Goal: Task Accomplishment & Management: Manage account settings

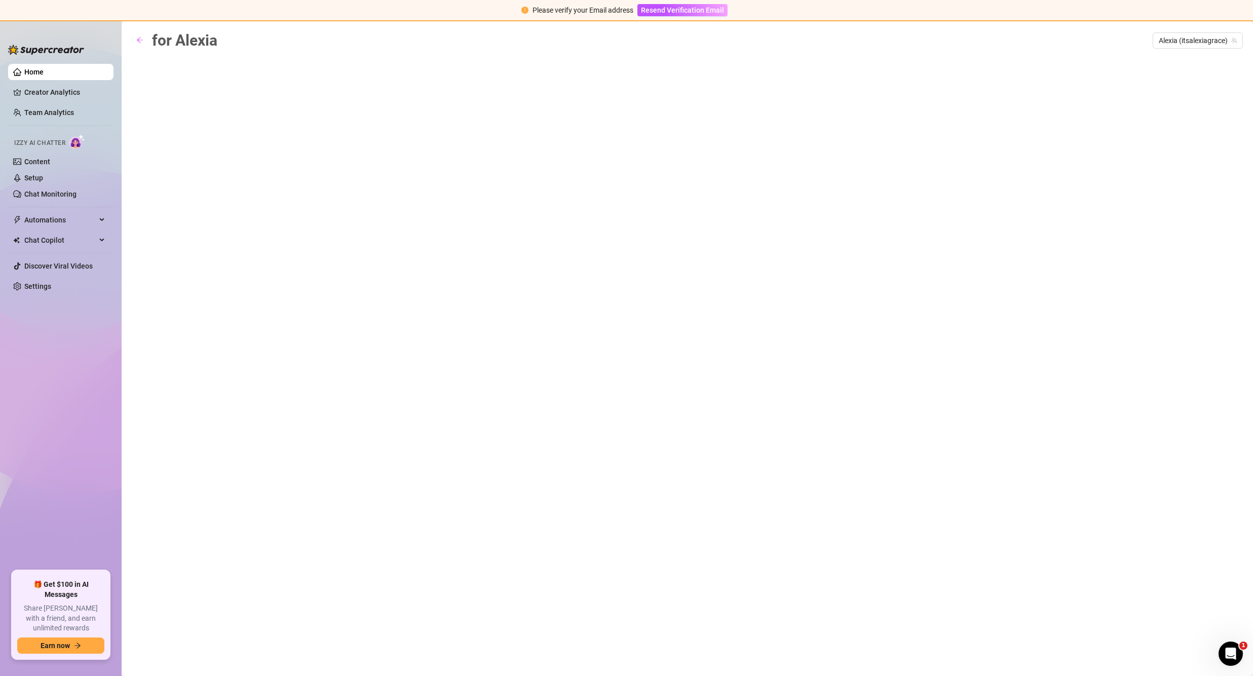
click at [243, 197] on div "for Alexia Alexia (itsalexiagrace)" at bounding box center [687, 336] width 1111 height 617
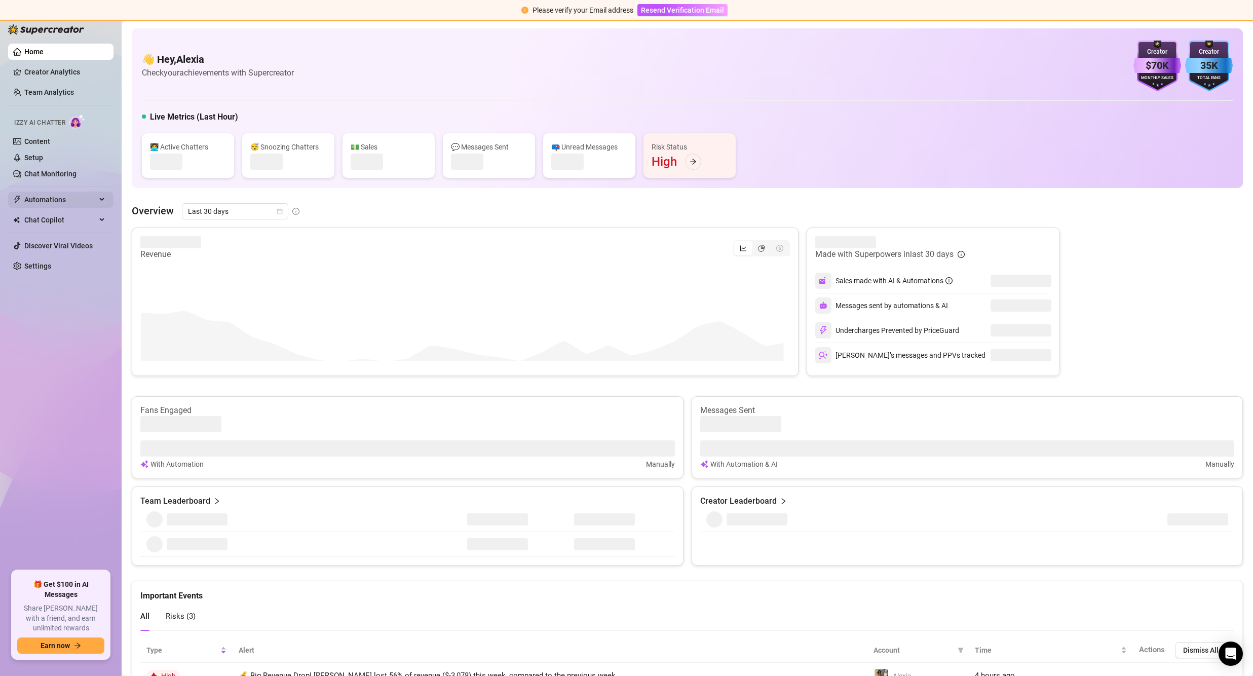
click at [78, 200] on span "Automations" at bounding box center [60, 200] width 72 height 16
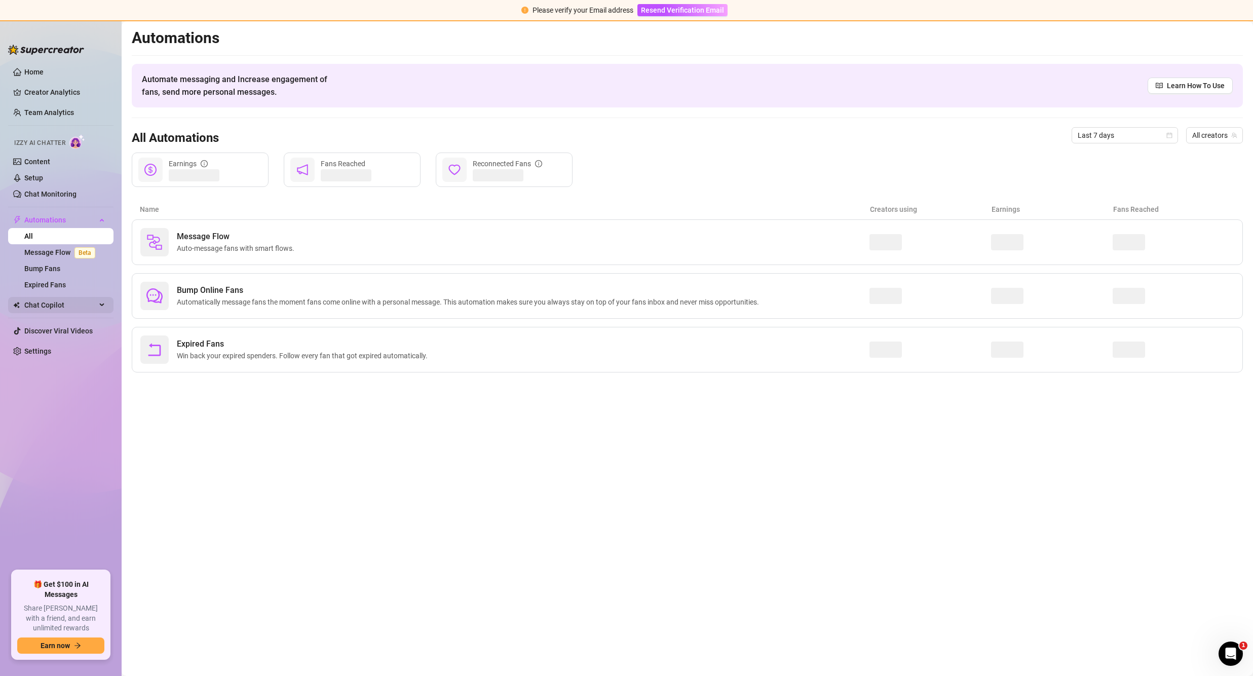
click at [70, 301] on span "Chat Copilot" at bounding box center [60, 305] width 72 height 16
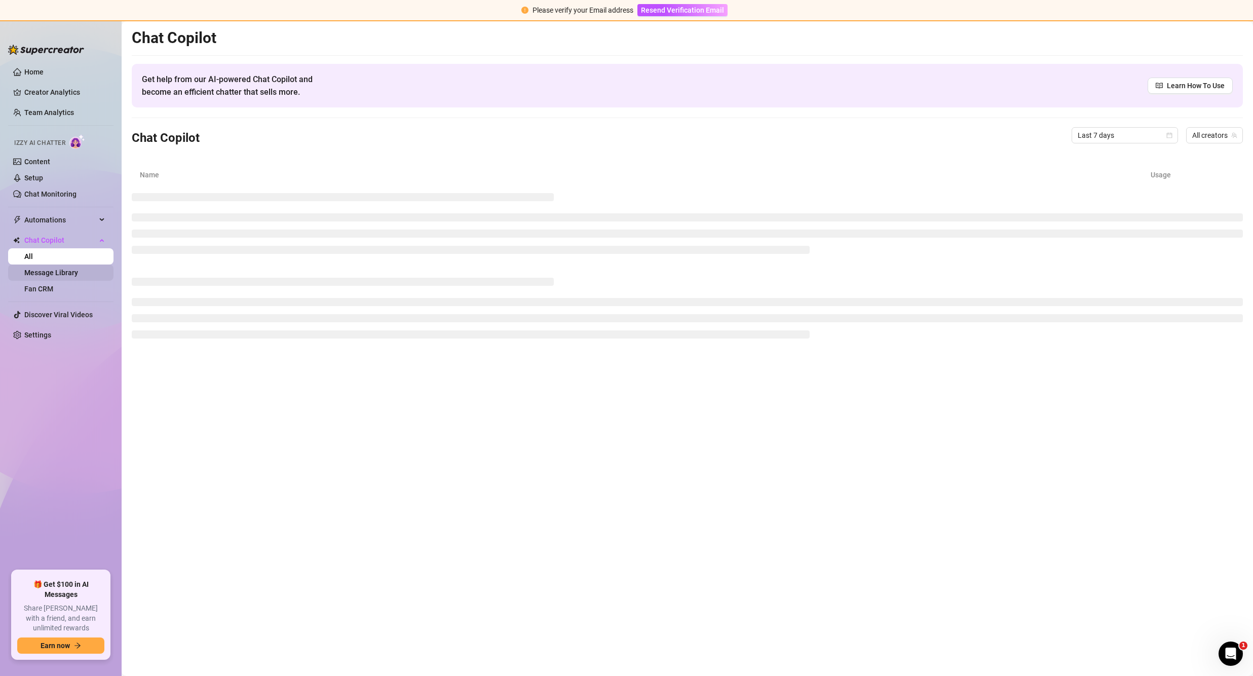
click at [65, 275] on link "Message Library" at bounding box center [51, 273] width 54 height 8
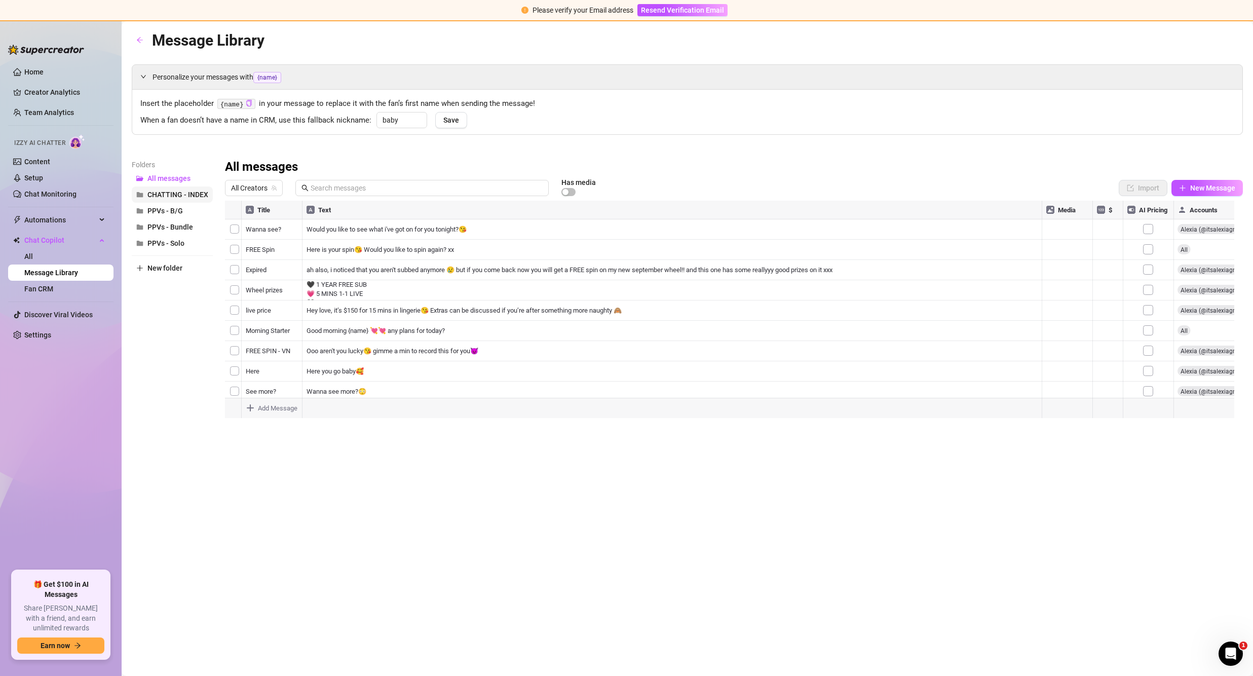
click at [184, 195] on span "CHATTING - INDEX" at bounding box center [177, 195] width 61 height 8
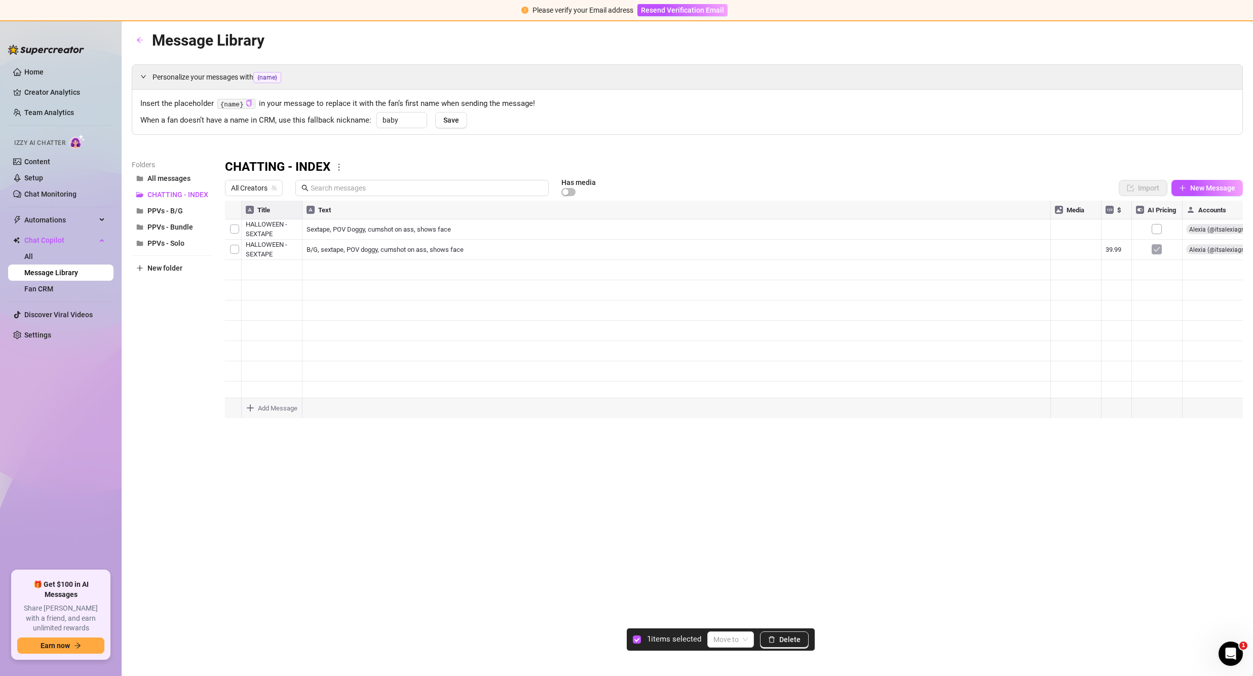
click at [232, 231] on div at bounding box center [734, 314] width 1018 height 226
click at [785, 644] on span "Delete" at bounding box center [789, 640] width 21 height 8
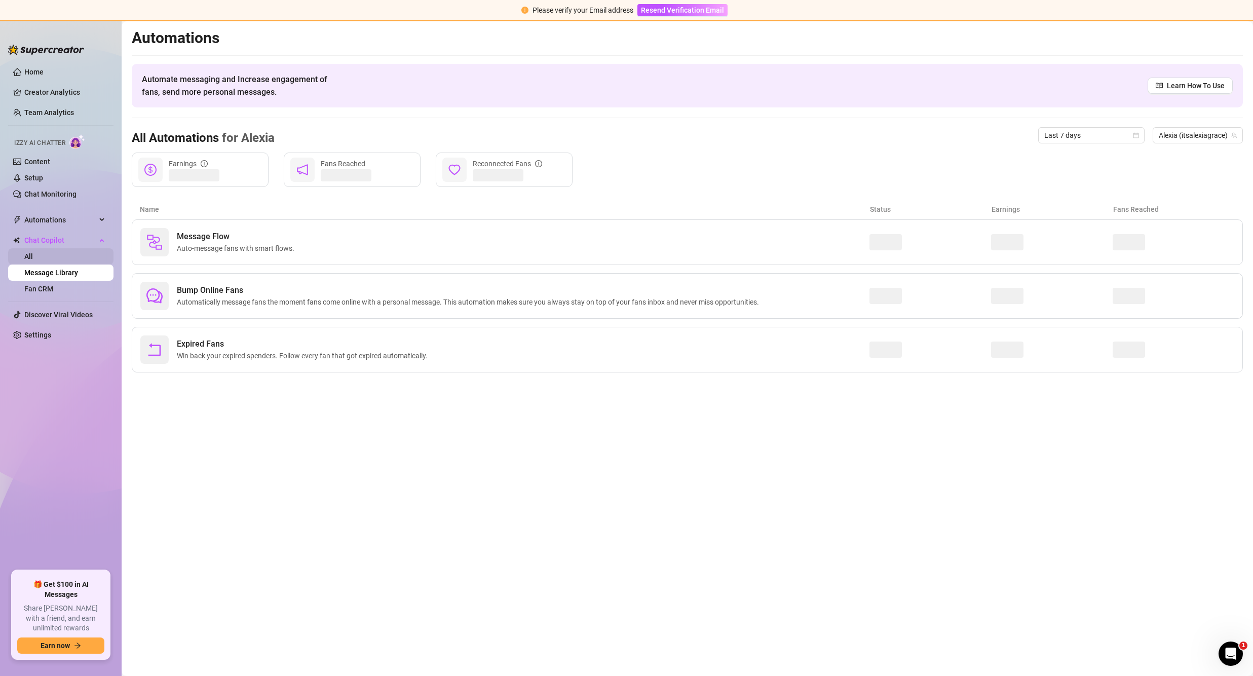
click at [33, 256] on link "All" at bounding box center [28, 256] width 9 height 8
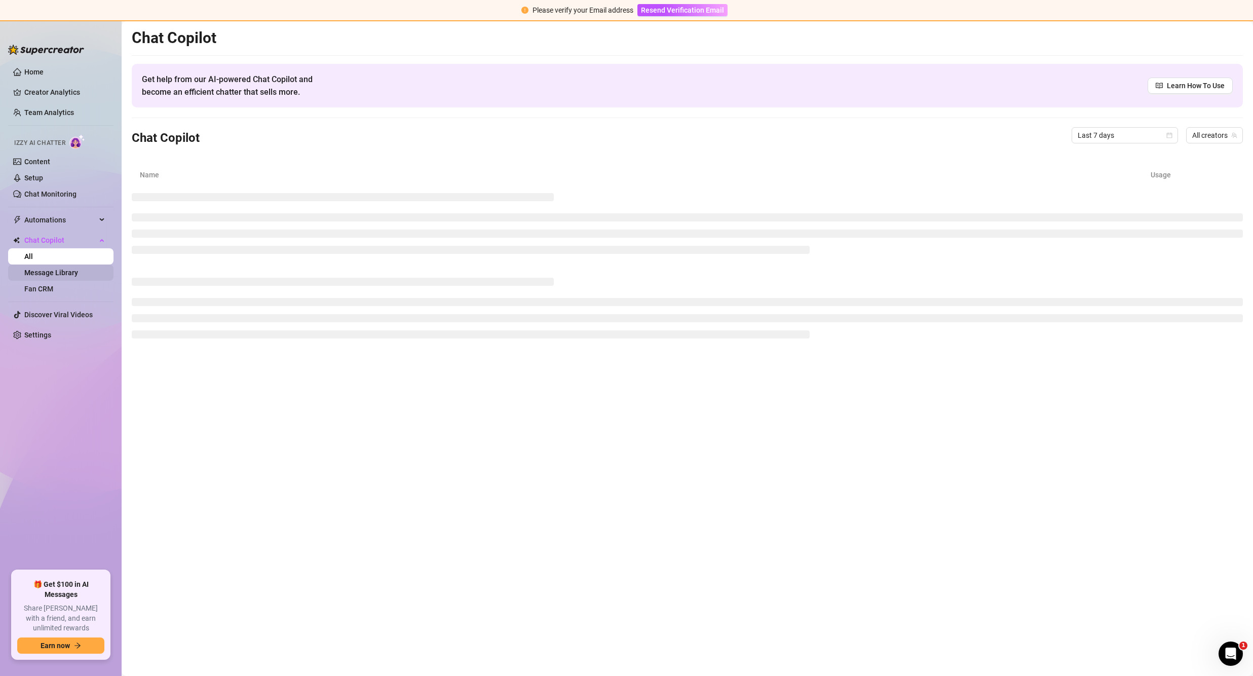
click at [59, 271] on link "Message Library" at bounding box center [51, 273] width 54 height 8
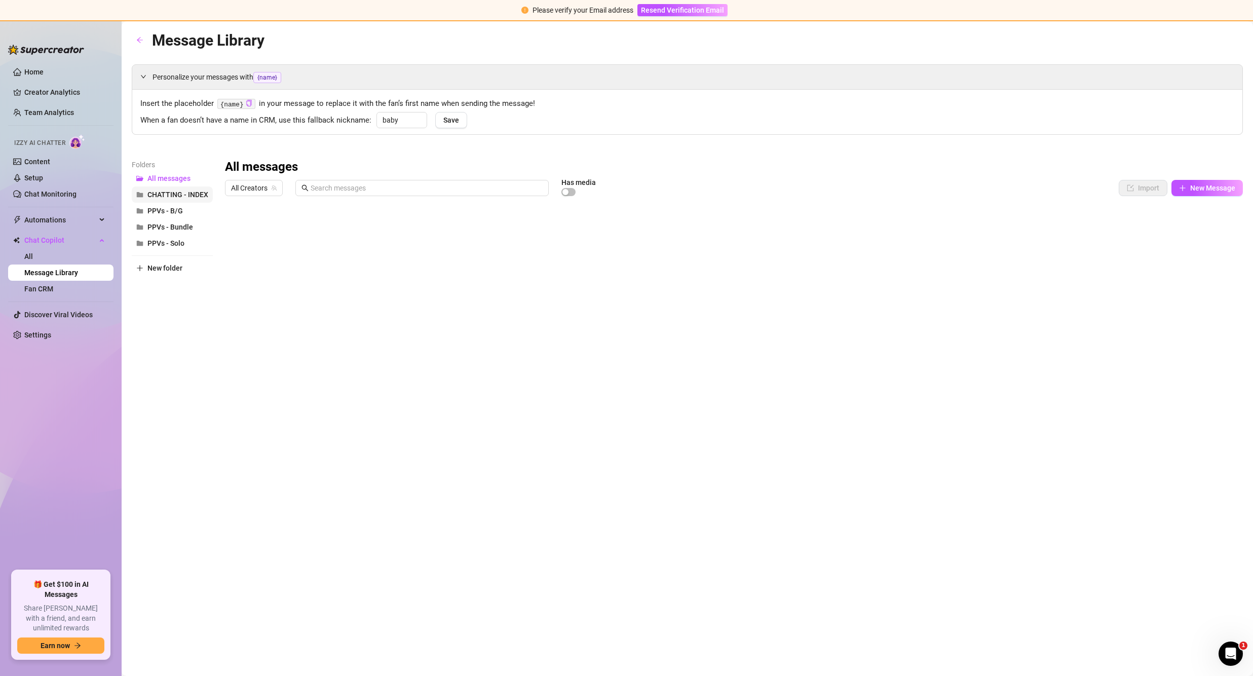
click at [182, 193] on span "CHATTING - INDEX" at bounding box center [177, 195] width 61 height 8
click at [501, 252] on div at bounding box center [734, 314] width 1018 height 226
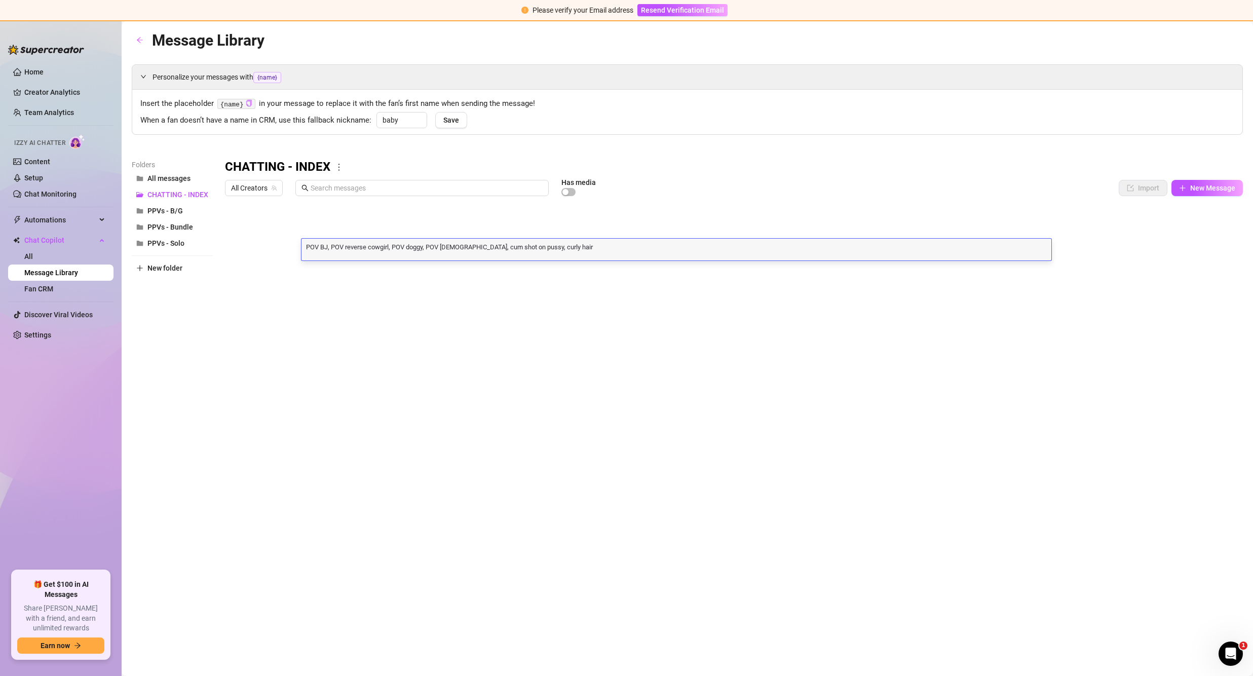
scroll to position [1, 0]
click at [492, 247] on textarea "POV BJ, POV reverse cowgirl, POV doggy, POV [DEMOGRAPHIC_DATA], cum shot on pus…" at bounding box center [677, 246] width 750 height 9
click at [417, 232] on div at bounding box center [734, 314] width 1018 height 226
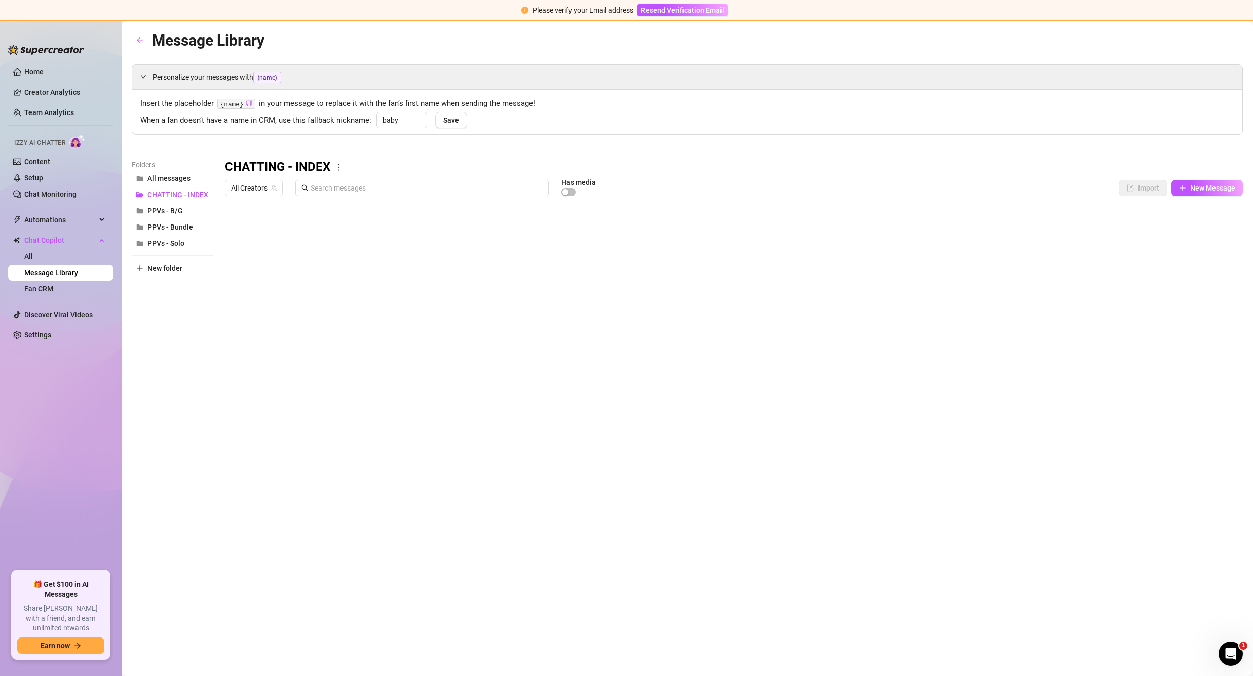
click at [417, 232] on div at bounding box center [734, 314] width 1018 height 226
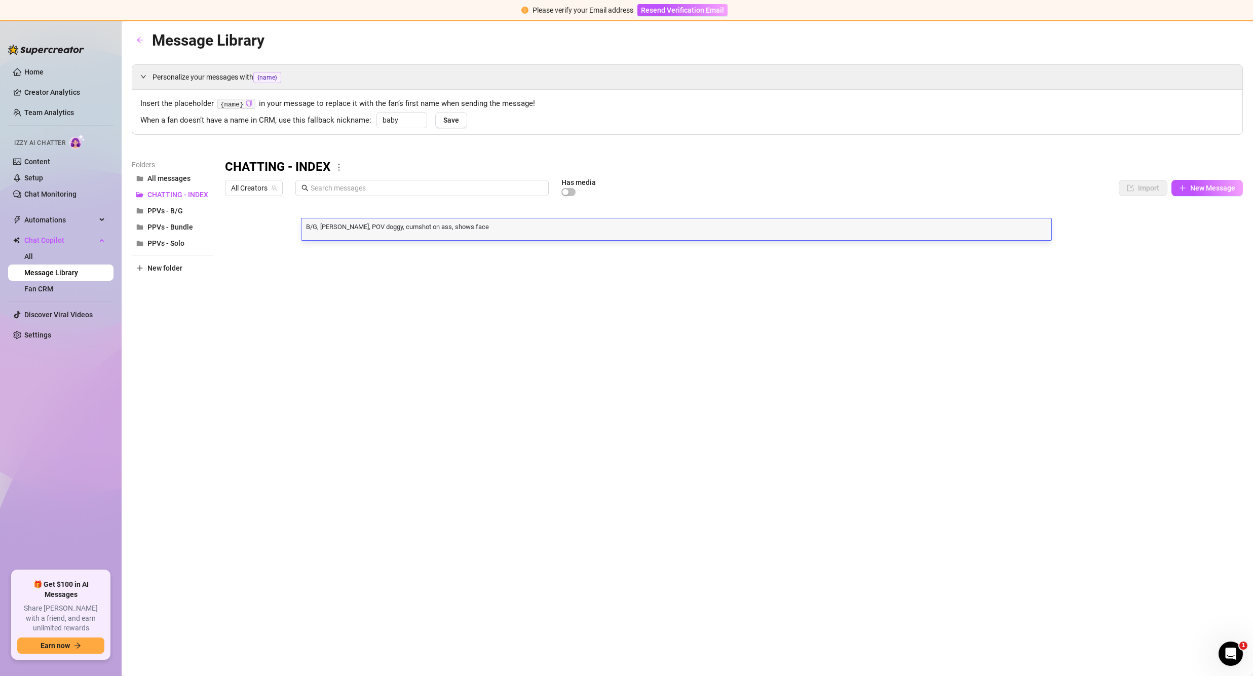
scroll to position [1, 0]
click at [394, 226] on textarea "B/G, [PERSON_NAME], POV doggy, cumshot on ass, shows face" at bounding box center [677, 225] width 750 height 9
type textarea "B/G, [PERSON_NAME], POV doggy, cum shot on ass, shows face"
click at [472, 266] on div at bounding box center [734, 314] width 1018 height 226
